Goal: Check status: Check status

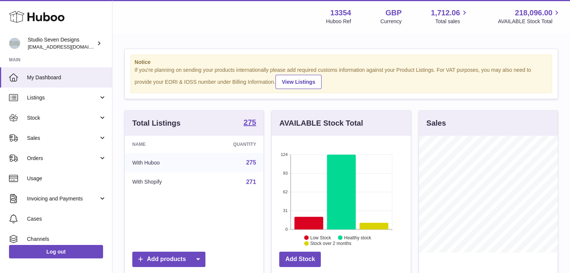
scroll to position [374391, 374369]
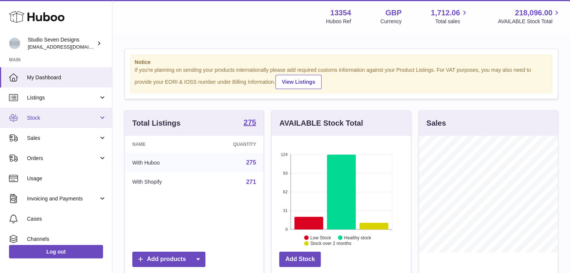
click at [98, 123] on link "Stock" at bounding box center [56, 118] width 112 height 20
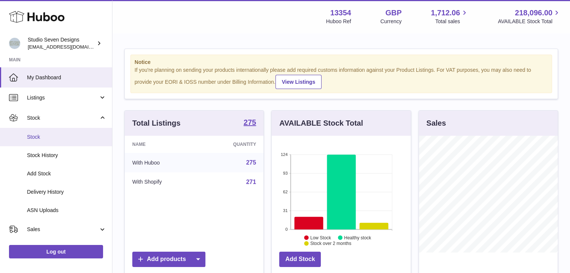
click at [42, 138] on span "Stock" at bounding box center [66, 137] width 79 height 7
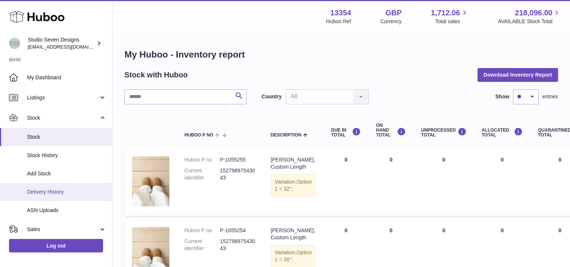
click at [58, 195] on span "Delivery History" at bounding box center [66, 192] width 79 height 7
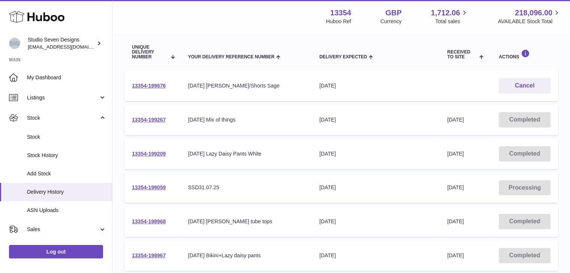
scroll to position [83, 0]
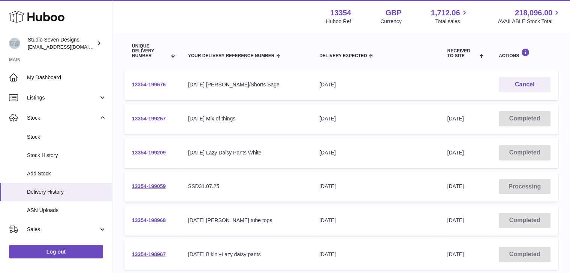
click at [148, 219] on link "13354-198968" at bounding box center [149, 221] width 34 height 6
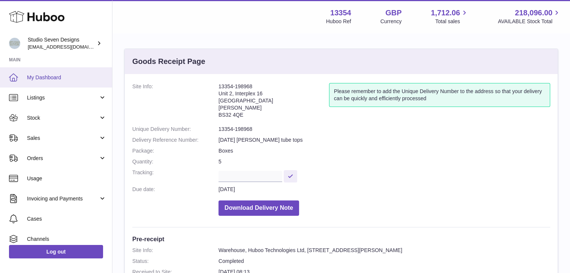
click at [49, 84] on link "My Dashboard" at bounding box center [56, 77] width 112 height 20
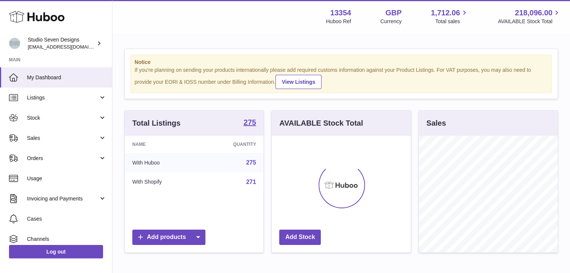
scroll to position [117, 139]
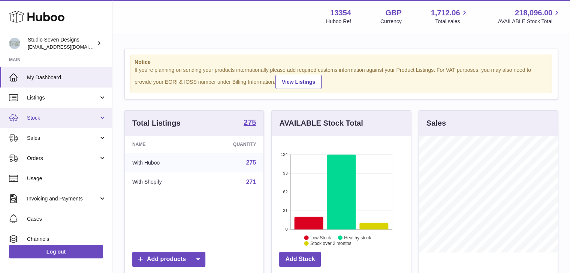
click at [45, 123] on link "Stock" at bounding box center [56, 118] width 112 height 20
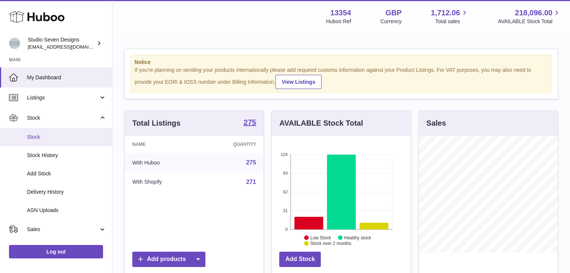
click at [49, 135] on span "Stock" at bounding box center [66, 137] width 79 height 7
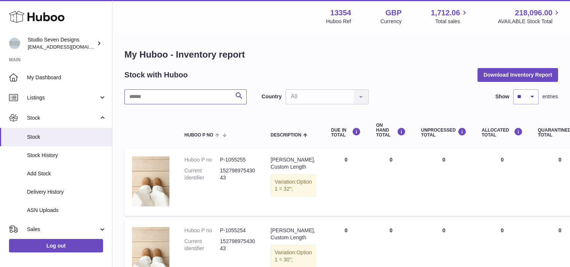
click at [167, 96] on input "text" at bounding box center [185, 97] width 122 height 15
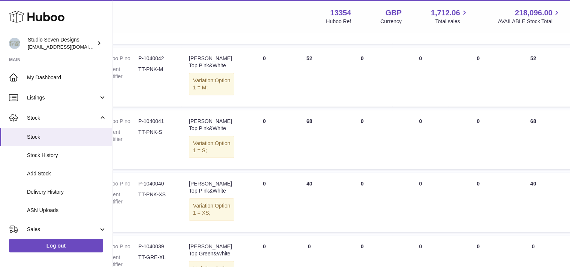
scroll to position [227, 82]
type input "**********"
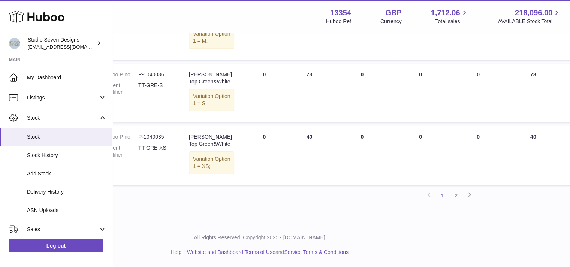
scroll to position [653, 82]
click at [458, 203] on link "2" at bounding box center [455, 195] width 13 height 13
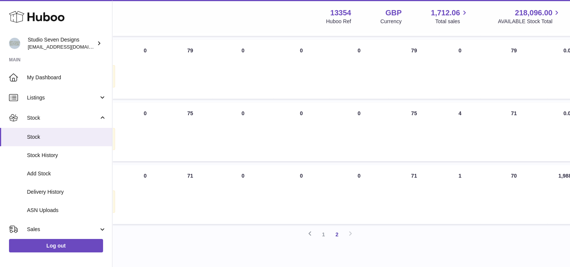
scroll to position [245, 201]
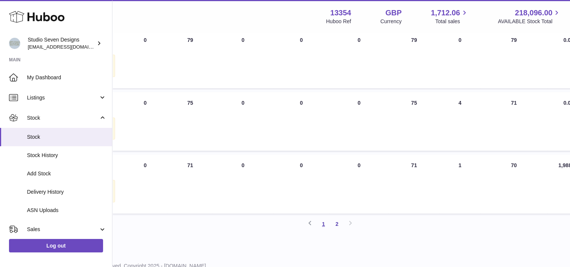
click at [325, 231] on link "1" at bounding box center [322, 224] width 13 height 13
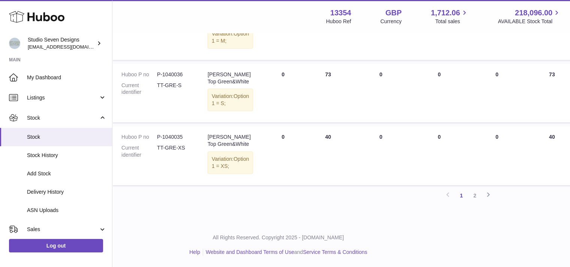
scroll to position [690, 63]
